Goal: Task Accomplishment & Management: Use online tool/utility

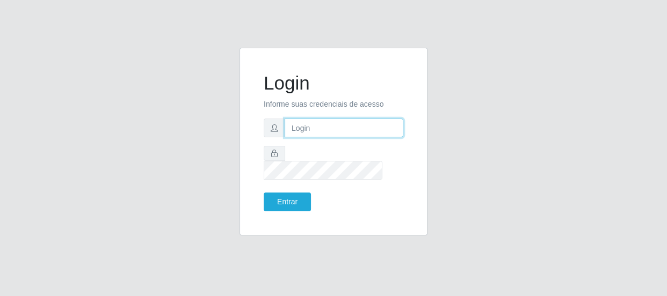
drag, startPoint x: 0, startPoint y: 0, endPoint x: 316, endPoint y: 140, distance: 345.5
click at [316, 137] on input "text" at bounding box center [344, 128] width 119 height 19
type input "[EMAIL_ADDRESS][DOMAIN_NAME]"
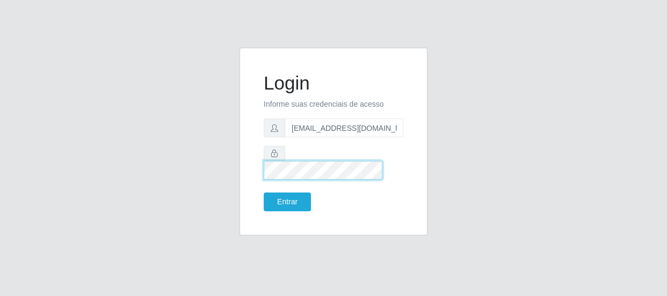
click at [264, 193] on button "Entrar" at bounding box center [287, 202] width 47 height 19
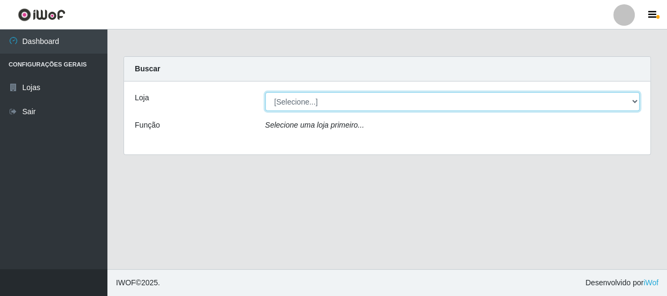
click at [637, 98] on select "[Selecione...] Hiper Queiroz - [GEOGRAPHIC_DATA]" at bounding box center [452, 101] width 375 height 19
select select "513"
click at [265, 92] on select "[Selecione...] Hiper Queiroz - [GEOGRAPHIC_DATA]" at bounding box center [452, 101] width 375 height 19
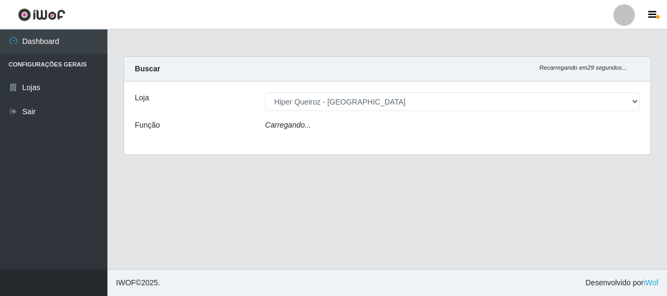
click at [484, 123] on div "Carregando..." at bounding box center [452, 128] width 391 height 16
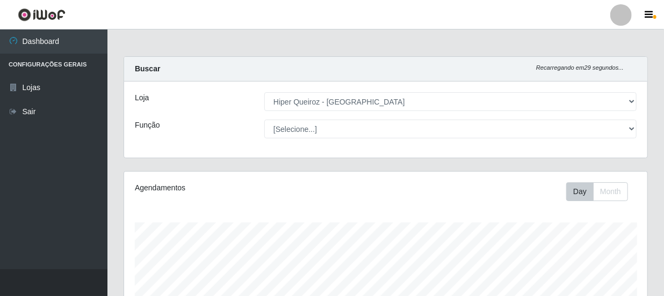
scroll to position [223, 523]
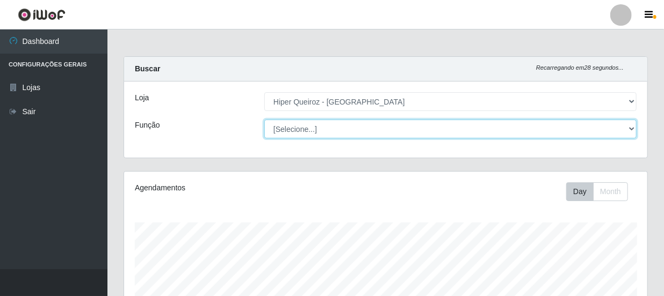
click at [631, 126] on select "[Selecione...] Embalador Embalador + Embalador ++ Operador de Caixa Operador de…" at bounding box center [450, 129] width 372 height 19
click at [264, 120] on select "[Selecione...] Embalador Embalador + Embalador ++ Operador de Caixa Operador de…" at bounding box center [450, 129] width 372 height 19
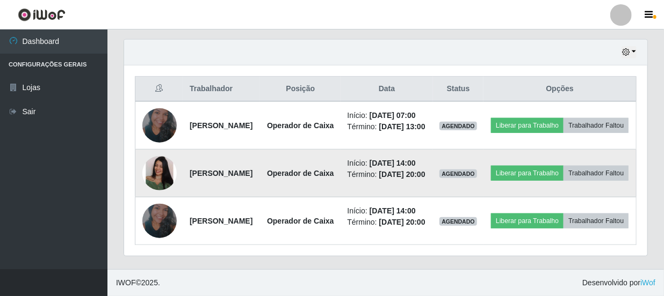
scroll to position [426, 0]
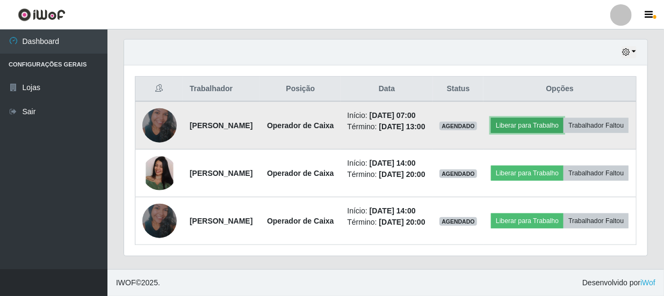
click at [550, 118] on button "Liberar para Trabalho" at bounding box center [527, 125] width 73 height 15
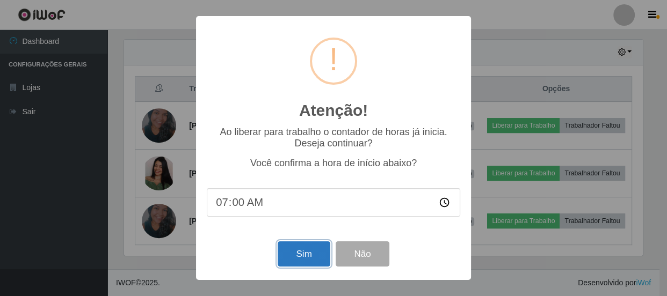
click at [322, 257] on button "Sim" at bounding box center [304, 254] width 52 height 25
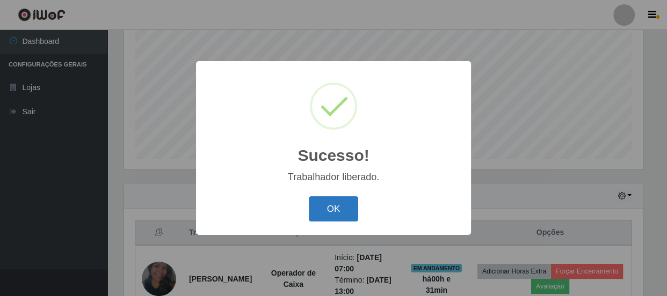
click at [342, 198] on button "OK" at bounding box center [334, 209] width 50 height 25
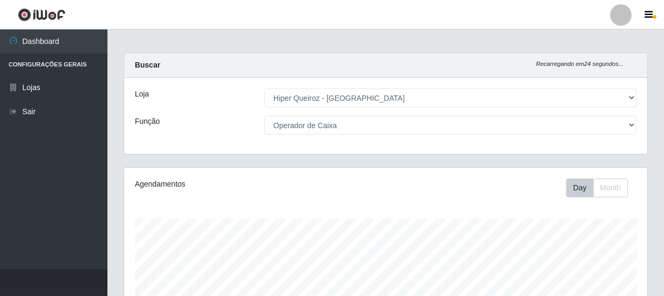
scroll to position [0, 0]
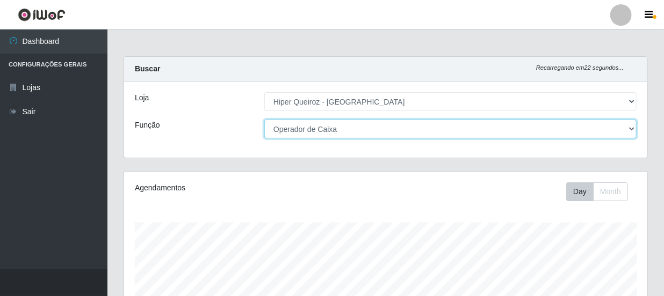
click at [375, 127] on select "[Selecione...] Embalador Embalador + Embalador ++ Operador de Caixa Operador de…" at bounding box center [450, 129] width 372 height 19
select select "1"
click at [264, 120] on select "[Selecione...] Embalador Embalador + Embalador ++ Operador de Caixa Operador de…" at bounding box center [450, 129] width 372 height 19
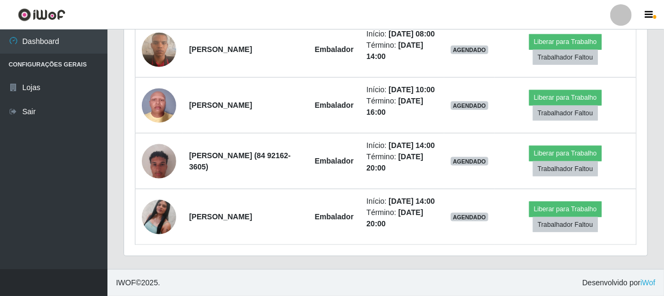
scroll to position [627, 0]
